Goal: Use online tool/utility: Utilize a website feature to perform a specific function

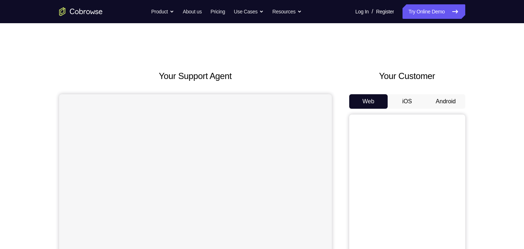
click at [454, 104] on button "Android" at bounding box center [446, 101] width 39 height 15
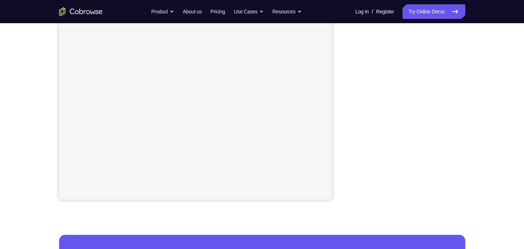
scroll to position [139, 0]
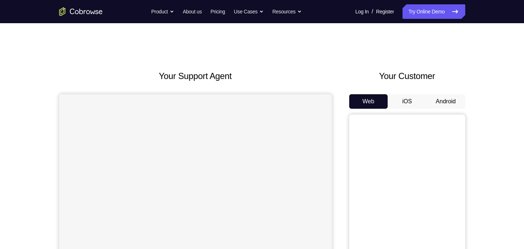
click at [452, 103] on button "Android" at bounding box center [446, 101] width 39 height 15
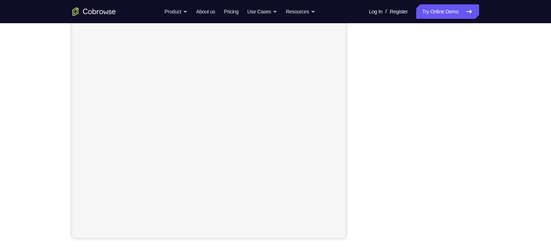
scroll to position [100, 0]
click at [495, 81] on div "Your Support Agent Your Customer Web iOS Android Next Steps We’d be happy to gi…" at bounding box center [275, 162] width 465 height 479
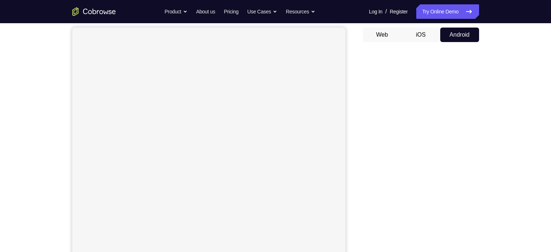
scroll to position [68, 0]
